Goal: Information Seeking & Learning: Learn about a topic

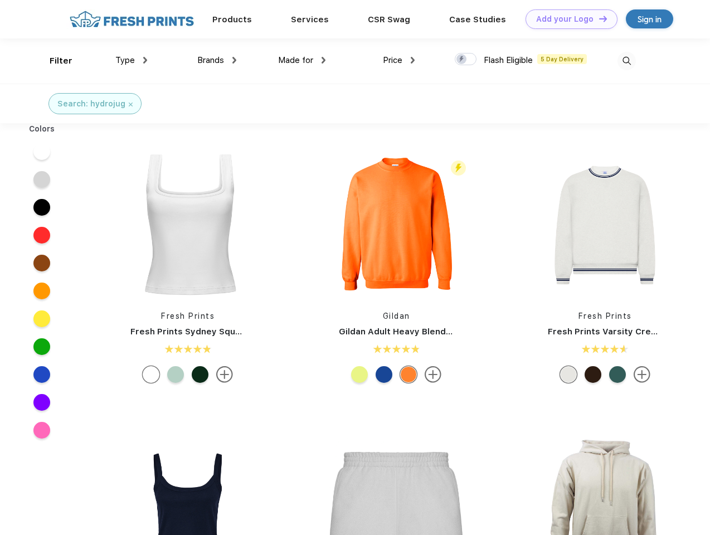
click at [567, 19] on link "Add your Logo Design Tool" at bounding box center [571, 19] width 92 height 20
click at [0, 0] on div "Design Tool" at bounding box center [0, 0] width 0 height 0
click at [598, 18] on link "Add your Logo Design Tool" at bounding box center [571, 19] width 92 height 20
click at [53, 61] on div "Filter" at bounding box center [61, 61] width 23 height 13
click at [132, 60] on span "Type" at bounding box center [125, 60] width 20 height 10
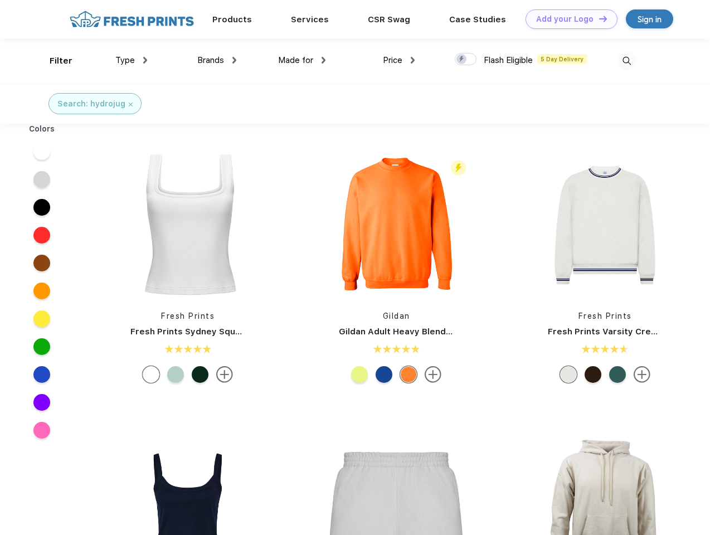
click at [217, 60] on span "Brands" at bounding box center [210, 60] width 27 height 10
click at [302, 60] on span "Made for" at bounding box center [295, 60] width 35 height 10
click at [399, 60] on span "Price" at bounding box center [393, 60] width 20 height 10
click at [466, 60] on div at bounding box center [466, 59] width 22 height 12
click at [462, 60] on input "checkbox" at bounding box center [458, 55] width 7 height 7
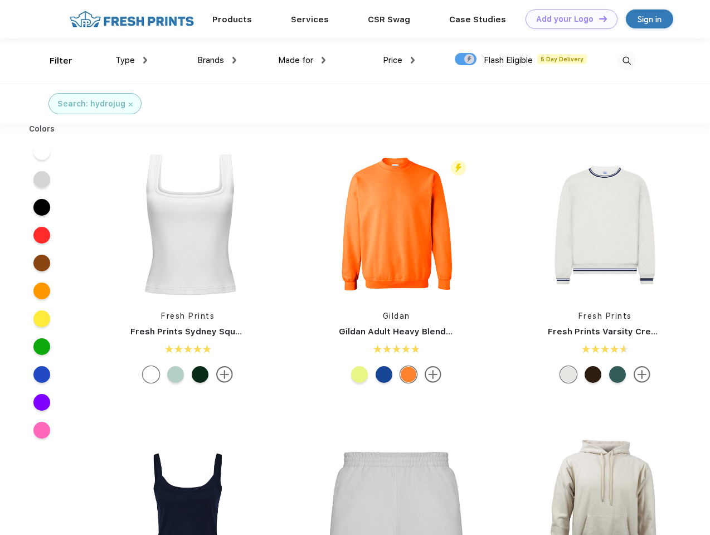
click at [626, 61] on img at bounding box center [626, 61] width 18 height 18
